Goal: Task Accomplishment & Management: Use online tool/utility

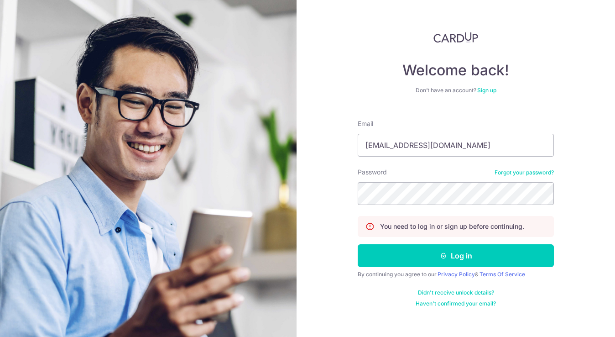
type input "[EMAIL_ADDRESS][DOMAIN_NAME]"
click at [456, 255] on button "Log in" at bounding box center [456, 255] width 196 height 23
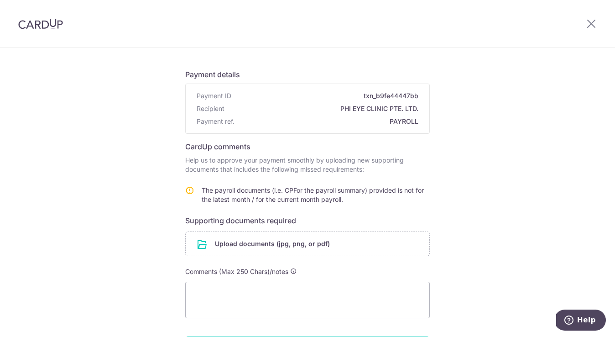
scroll to position [112, 0]
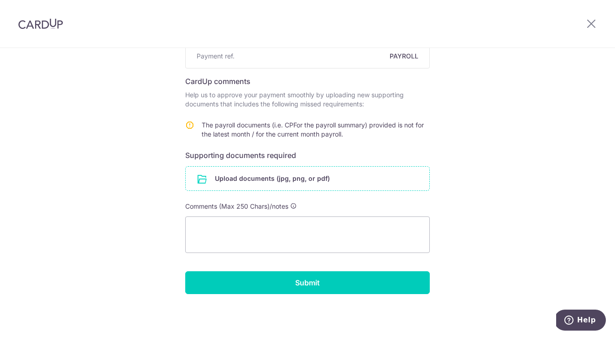
click at [267, 181] on input "file" at bounding box center [308, 179] width 244 height 24
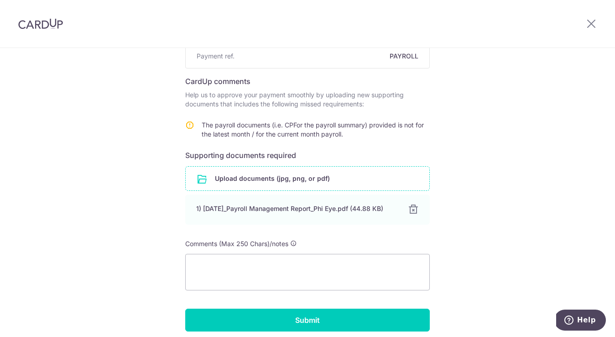
scroll to position [154, 0]
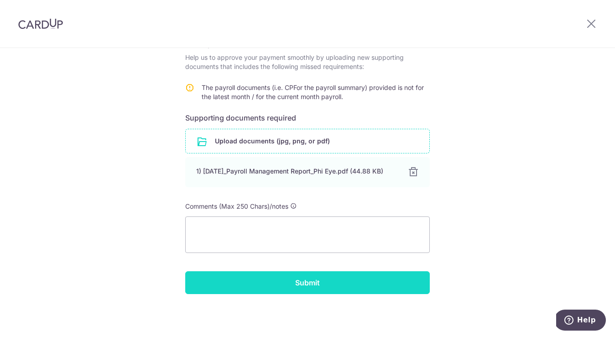
click at [304, 284] on input "Submit" at bounding box center [307, 282] width 245 height 23
